Goal: Task Accomplishment & Management: Manage account settings

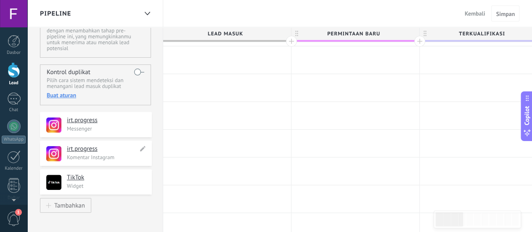
click at [83, 143] on div "**********" at bounding box center [96, 153] width 112 height 25
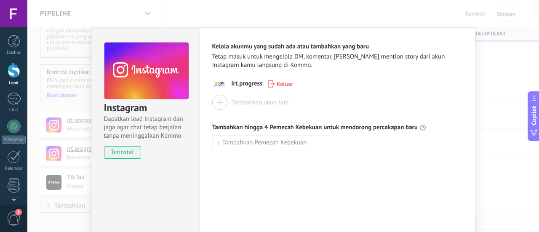
click at [503, 104] on div "Instagram [PERSON_NAME] lead Instagram [PERSON_NAME] jaga agar chat tetap berja…" at bounding box center [282, 116] width 511 height 232
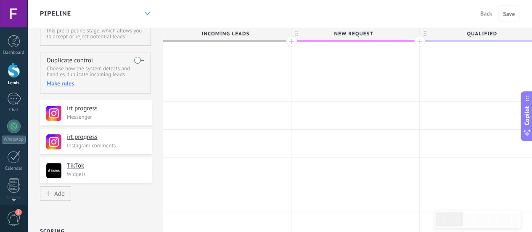
click at [146, 10] on div at bounding box center [147, 13] width 14 height 16
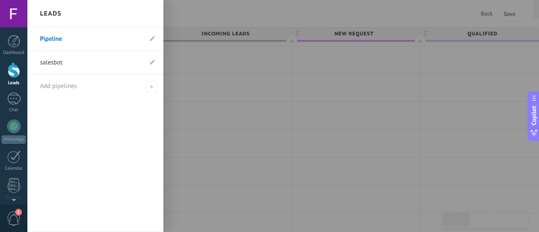
click at [146, 9] on div "Leads" at bounding box center [95, 13] width 136 height 27
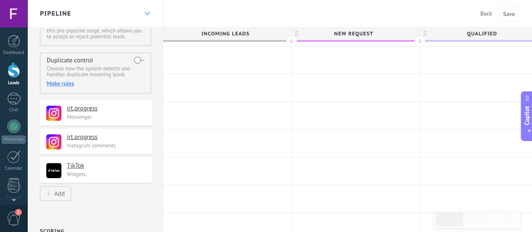
click at [146, 9] on div at bounding box center [147, 13] width 14 height 16
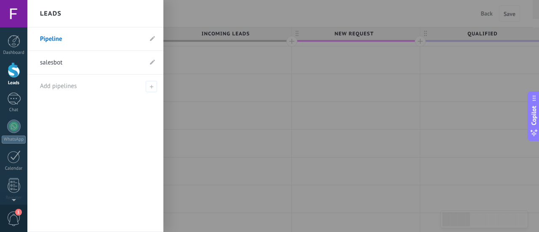
click at [156, 59] on li "salesbot" at bounding box center [95, 63] width 136 height 24
click at [152, 62] on use at bounding box center [152, 61] width 5 height 5
click at [152, 62] on use at bounding box center [152, 62] width 6 height 5
click at [111, 64] on link "salesbot" at bounding box center [91, 63] width 102 height 24
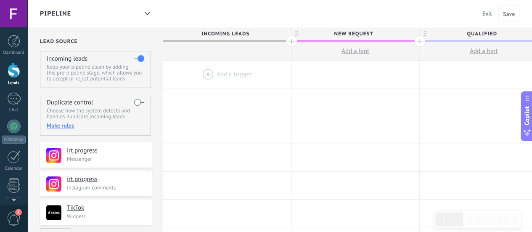
click at [230, 77] on div at bounding box center [227, 74] width 128 height 27
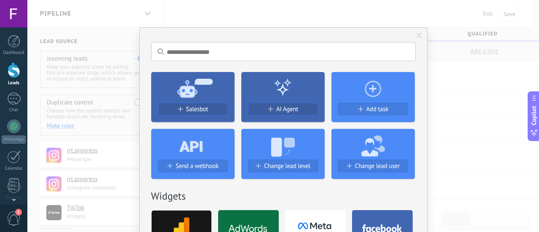
click at [176, 96] on icon at bounding box center [192, 87] width 83 height 30
click at [180, 105] on button "Salesbot" at bounding box center [193, 109] width 70 height 13
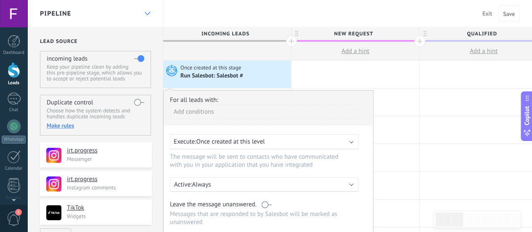
click at [148, 10] on div at bounding box center [147, 13] width 14 height 16
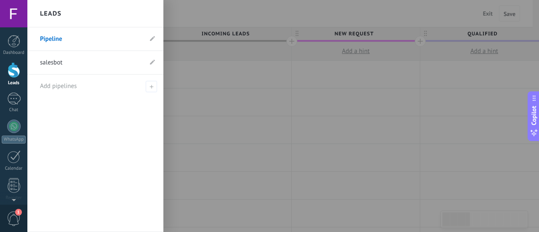
click at [147, 11] on div "Leads" at bounding box center [95, 13] width 136 height 27
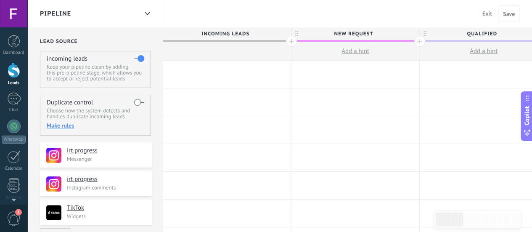
click at [234, 76] on div at bounding box center [227, 74] width 128 height 27
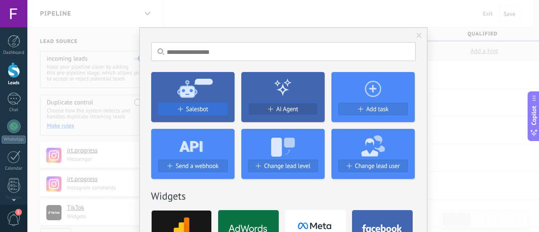
click at [192, 106] on font "Salesbot" at bounding box center [197, 109] width 22 height 8
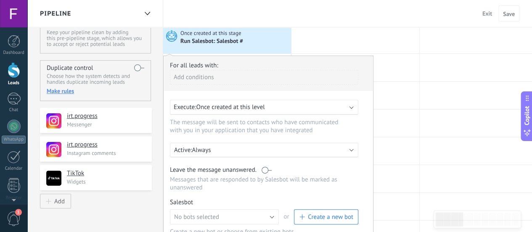
scroll to position [42, 0]
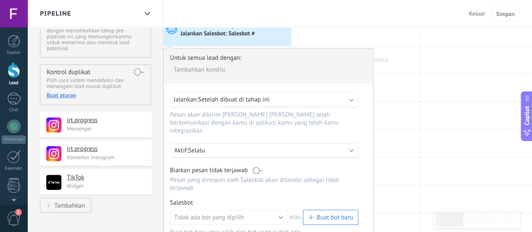
click at [412, 64] on div at bounding box center [356, 59] width 128 height 27
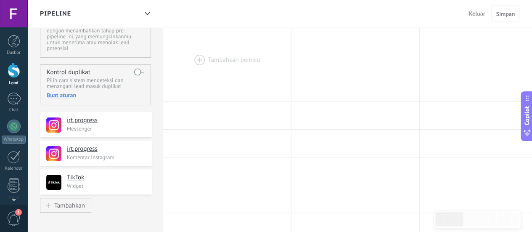
scroll to position [0, 0]
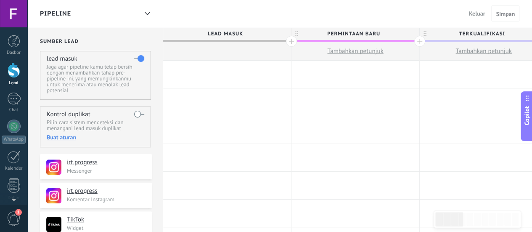
click at [196, 76] on div at bounding box center [227, 74] width 128 height 27
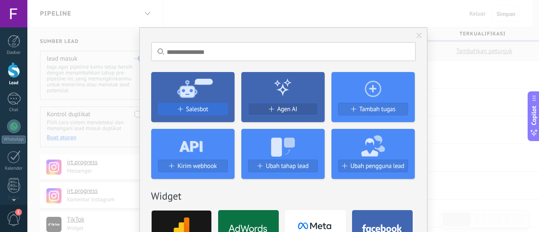
click at [202, 109] on span "Salesbot" at bounding box center [197, 109] width 22 height 7
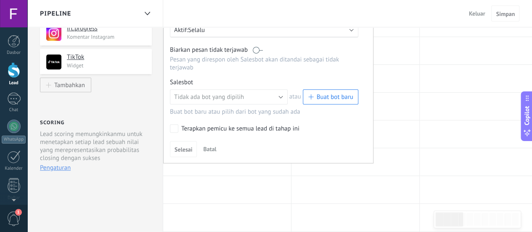
scroll to position [168, 0]
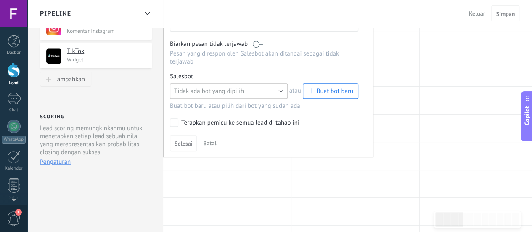
click at [280, 83] on button "Tidak ada bot yang dipilih" at bounding box center [229, 90] width 118 height 15
click at [245, 87] on span "Tidak ada bot yang dipilih" at bounding box center [225, 91] width 120 height 8
click at [224, 87] on span "Tidak ada bot yang dipilih" at bounding box center [209, 91] width 70 height 8
click at [224, 87] on span "Tidak ada bot yang dipilih" at bounding box center [225, 91] width 120 height 8
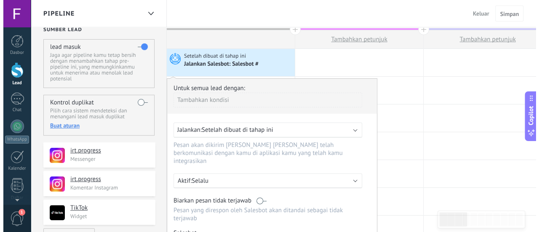
scroll to position [0, 0]
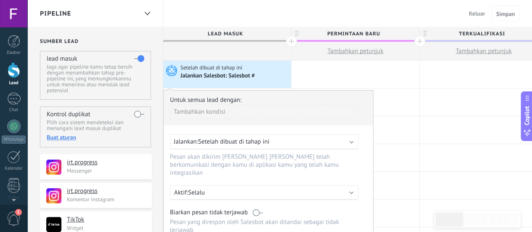
click at [342, 51] on span "Tambahkan petunjuk" at bounding box center [355, 51] width 56 height 8
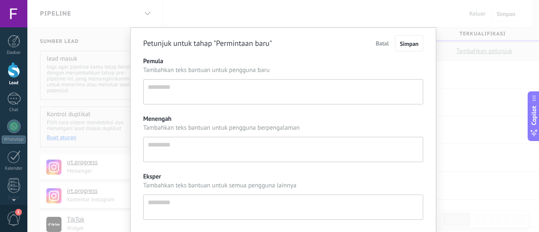
scroll to position [8, 0]
click at [199, 90] on textarea "Pemula" at bounding box center [283, 91] width 280 height 25
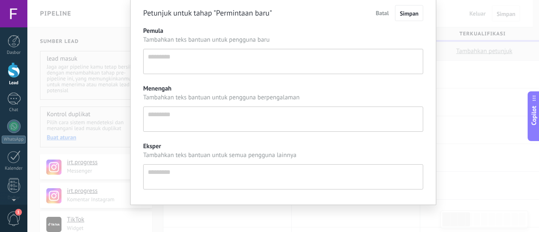
click at [483, 119] on div "Petunjuk untuk tahap "Permintaan baru" Batal Simpan Pemula Tambahkan teks bantu…" at bounding box center [282, 116] width 511 height 232
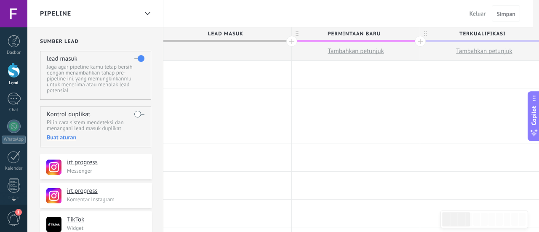
scroll to position [0, 0]
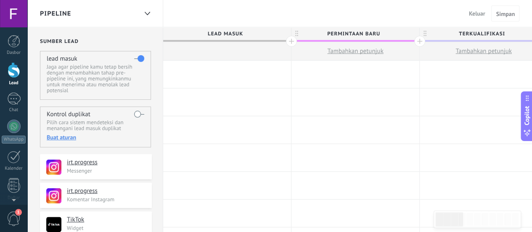
click at [205, 49] on div at bounding box center [227, 51] width 128 height 19
click at [478, 53] on span "Tambahkan petunjuk" at bounding box center [484, 51] width 56 height 8
type textarea "*********"
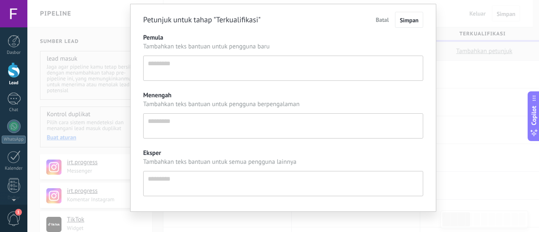
scroll to position [30, 0]
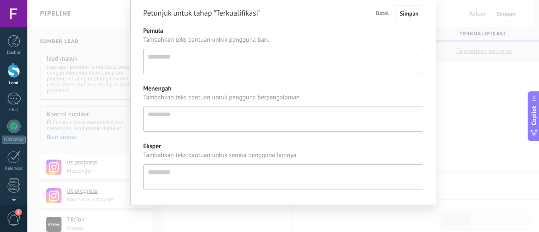
click at [448, 113] on div "Petunjuk untuk tahap "Terkualifikasi" Batal Simpan Pemula Tambahkan teks bantua…" at bounding box center [282, 116] width 511 height 232
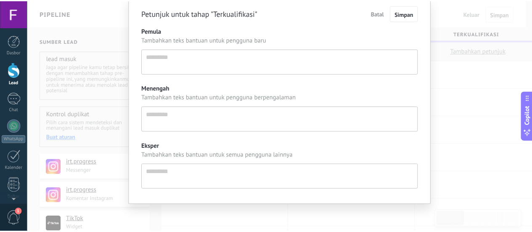
scroll to position [0, 0]
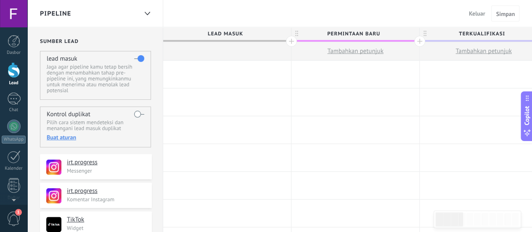
click at [210, 80] on div at bounding box center [227, 74] width 128 height 27
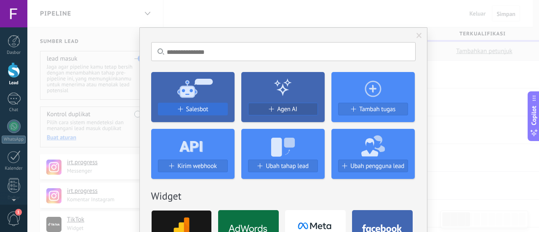
click at [209, 110] on div "Salesbot" at bounding box center [192, 109] width 69 height 7
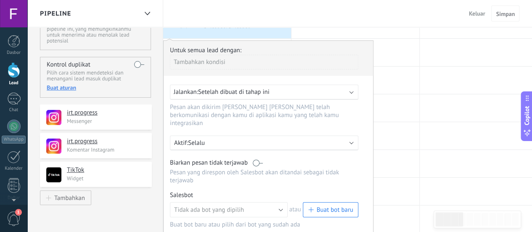
scroll to position [42, 0]
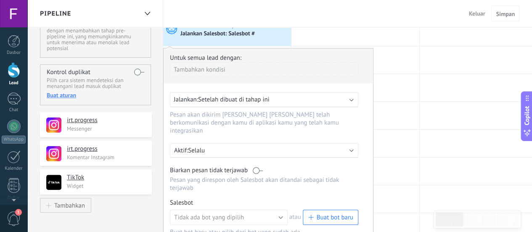
click at [206, 69] on div "Tambahkan kondisi" at bounding box center [264, 69] width 188 height 15
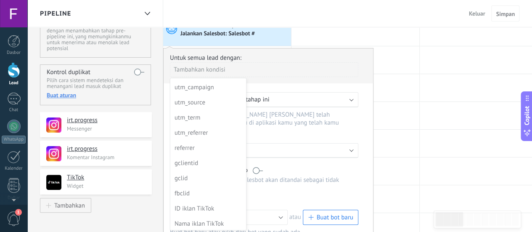
scroll to position [0, 0]
click at [185, 96] on div "Penjualan" at bounding box center [208, 101] width 66 height 12
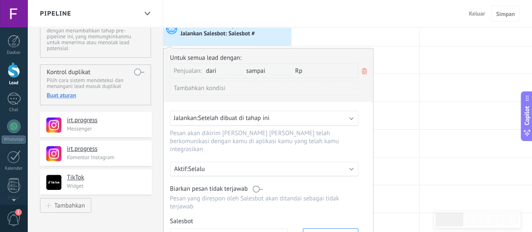
click at [226, 72] on input "text" at bounding box center [232, 71] width 21 height 7
click at [231, 119] on span "Setelah dibuat di tahap ini" at bounding box center [234, 118] width 72 height 8
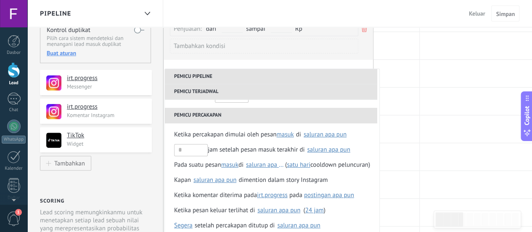
scroll to position [168, 0]
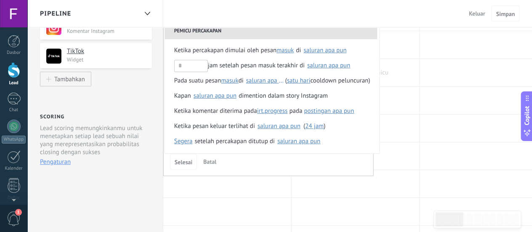
click at [394, 84] on div at bounding box center [356, 72] width 128 height 27
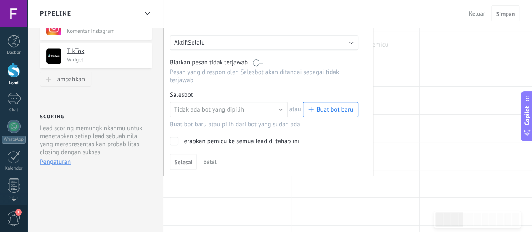
click at [395, 45] on div at bounding box center [356, 44] width 128 height 27
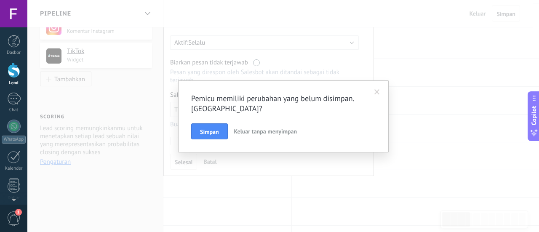
click at [377, 92] on span at bounding box center [376, 92] width 5 height 6
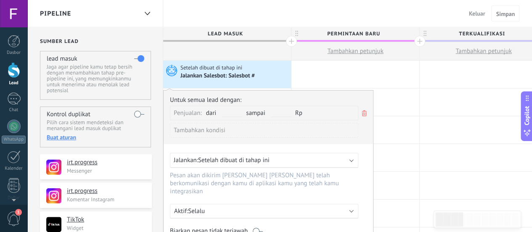
scroll to position [42, 0]
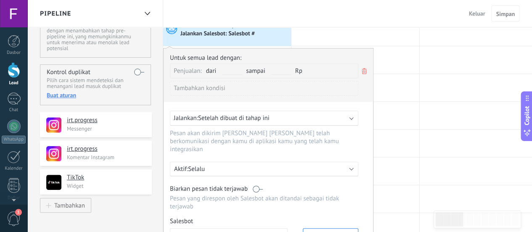
click at [365, 70] on icon at bounding box center [364, 71] width 9 height 10
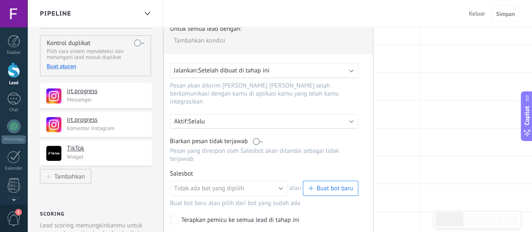
scroll to position [84, 0]
